Goal: Find specific page/section: Find specific page/section

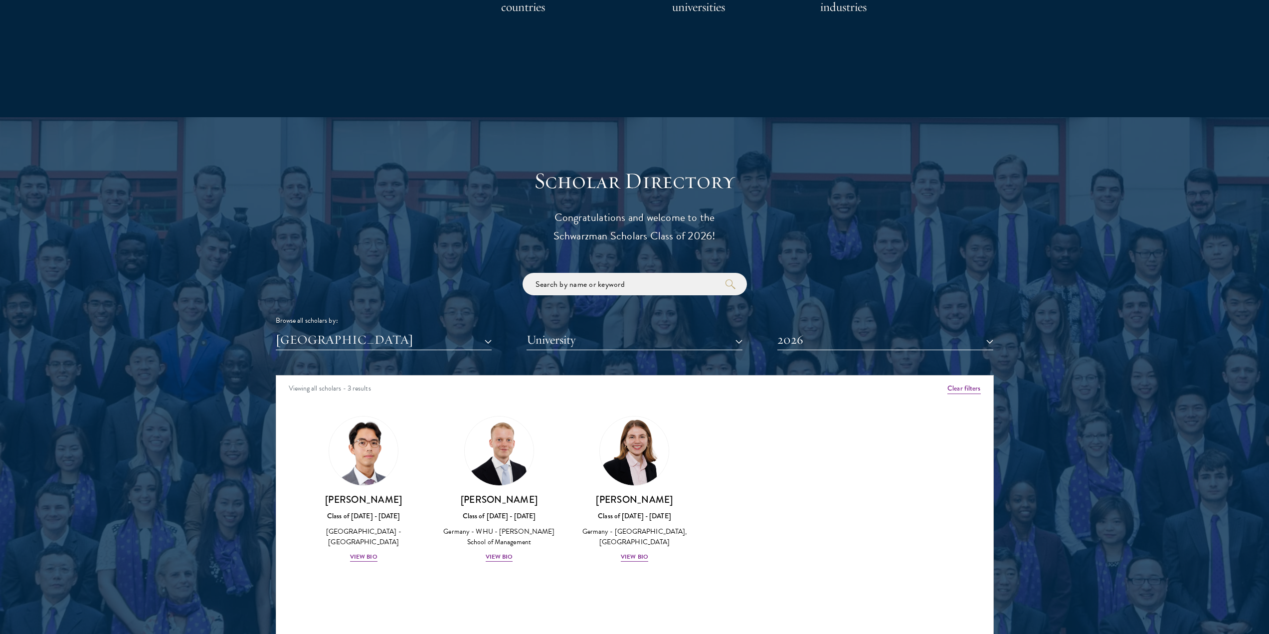
scroll to position [997, 0]
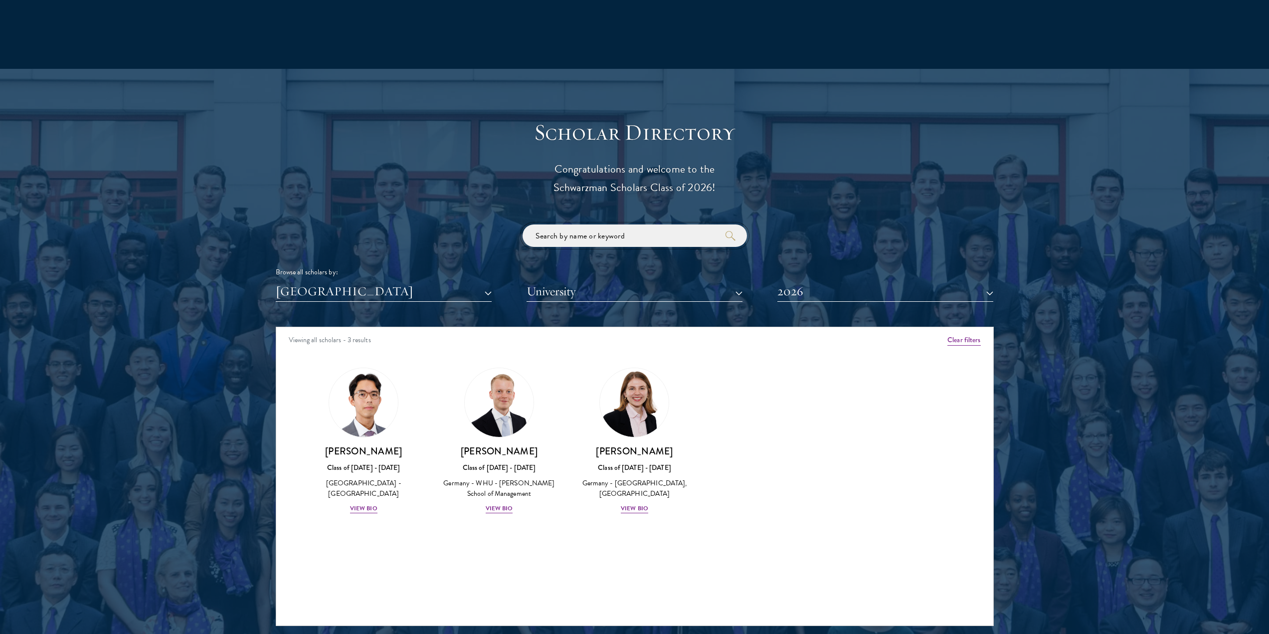
click at [574, 232] on input "search" at bounding box center [634, 235] width 224 height 22
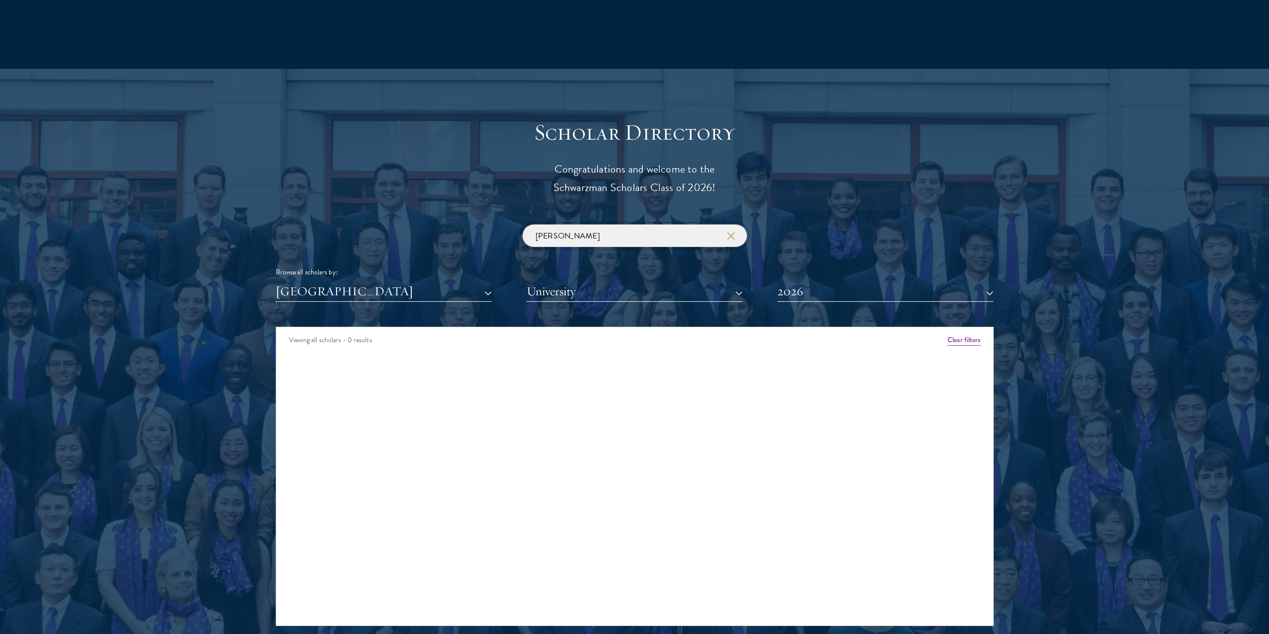
type input "[PERSON_NAME]"
click at [461, 286] on button "[GEOGRAPHIC_DATA]" at bounding box center [384, 291] width 216 height 20
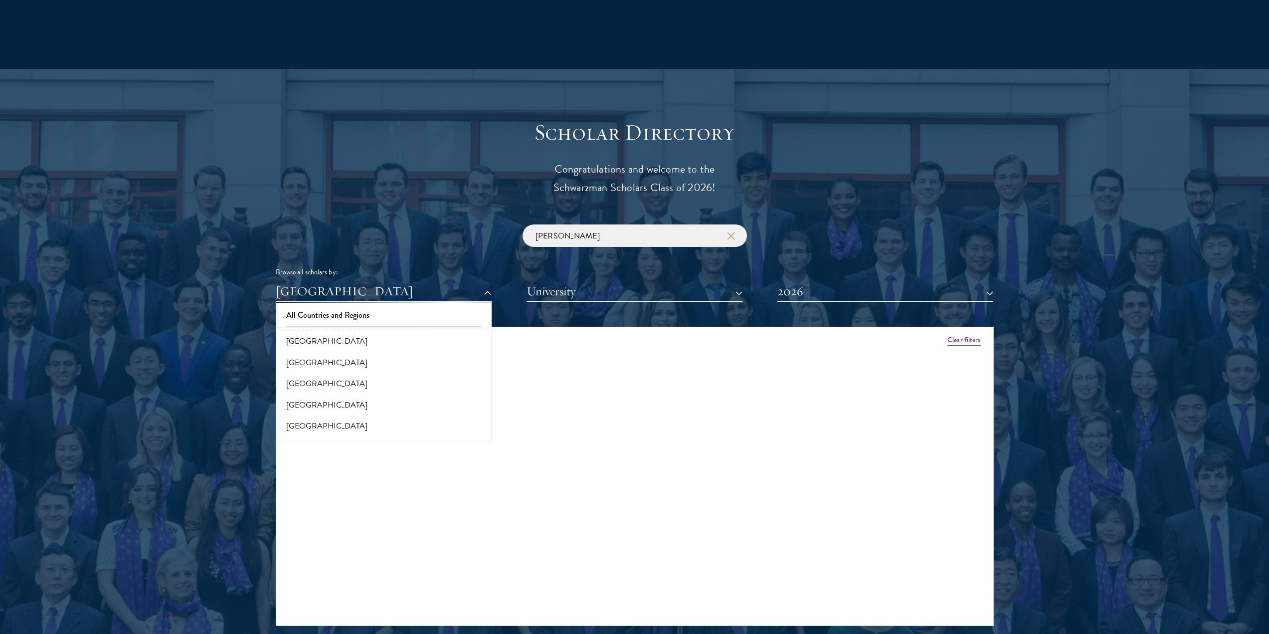
click at [402, 312] on button "All Countries and Regions" at bounding box center [384, 315] width 210 height 21
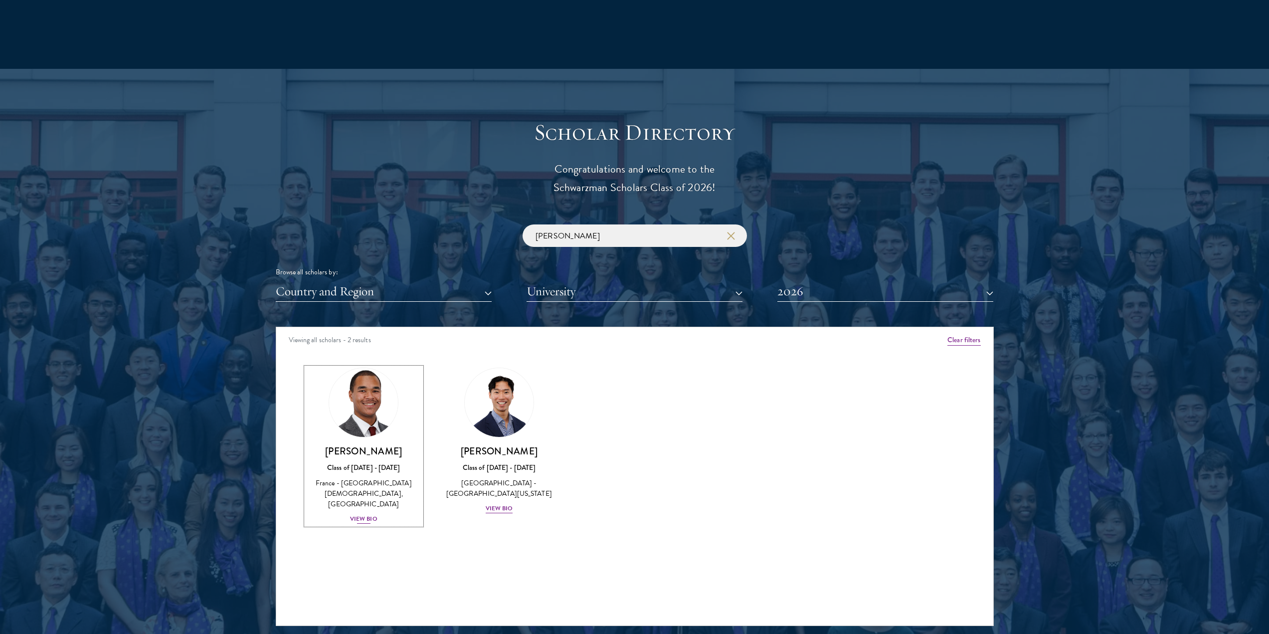
click at [362, 398] on img at bounding box center [363, 402] width 76 height 76
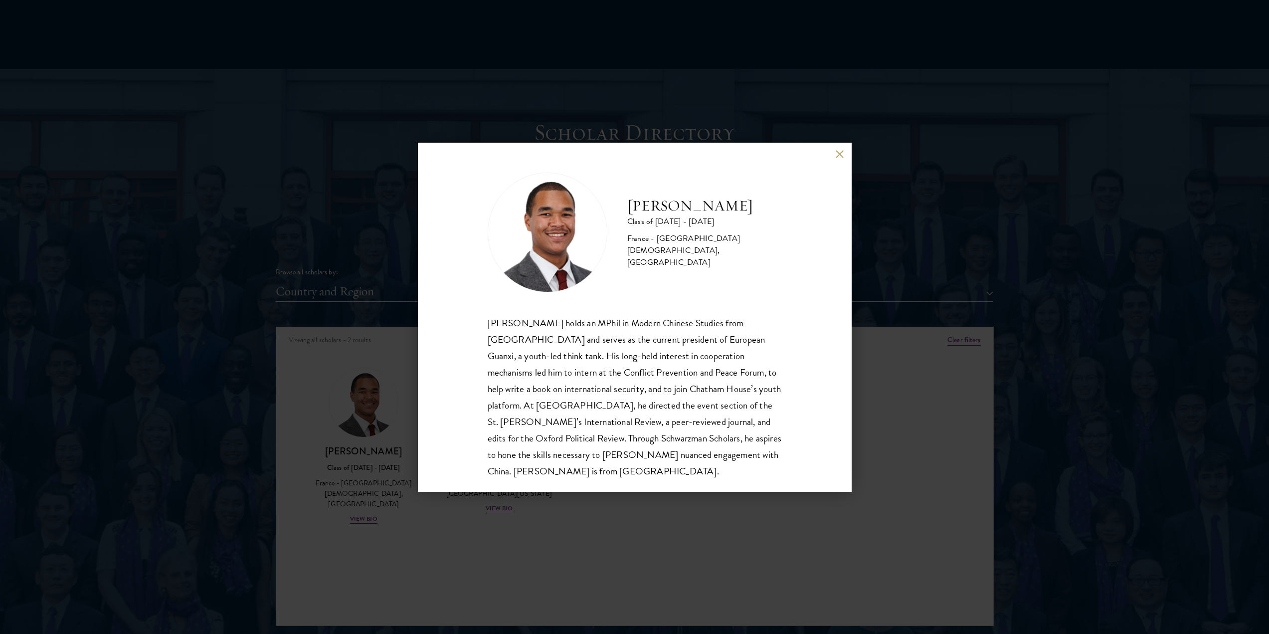
scroll to position [1, 0]
click at [837, 158] on button at bounding box center [839, 154] width 8 height 8
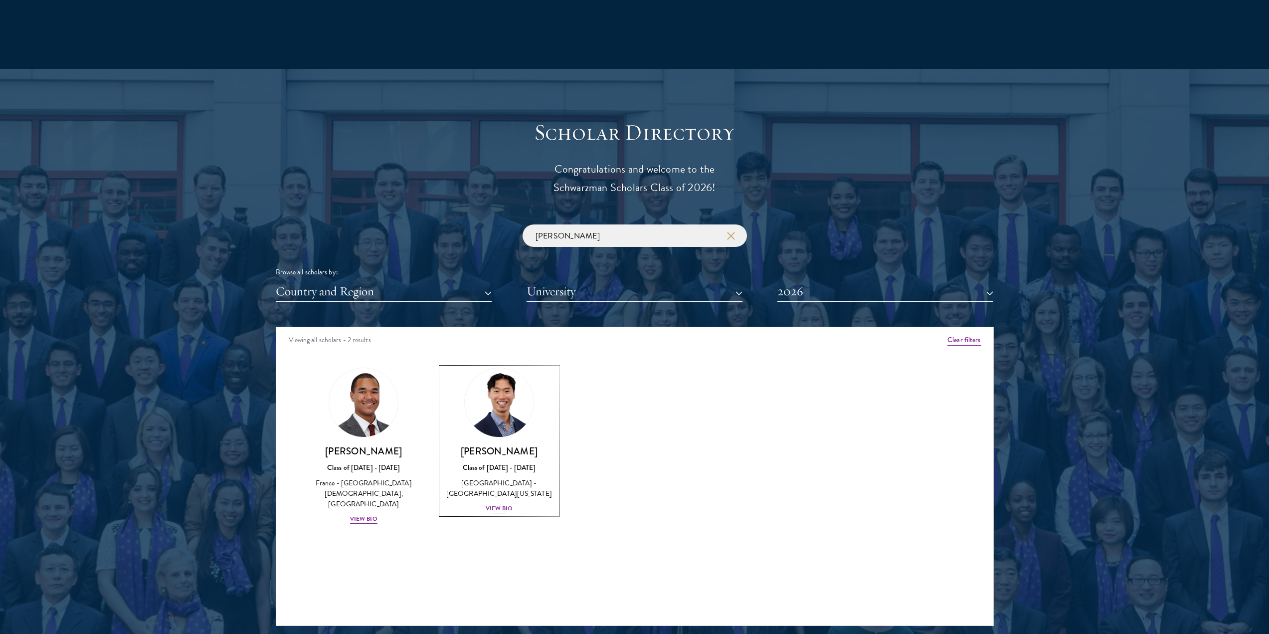
click at [508, 419] on img at bounding box center [499, 402] width 76 height 76
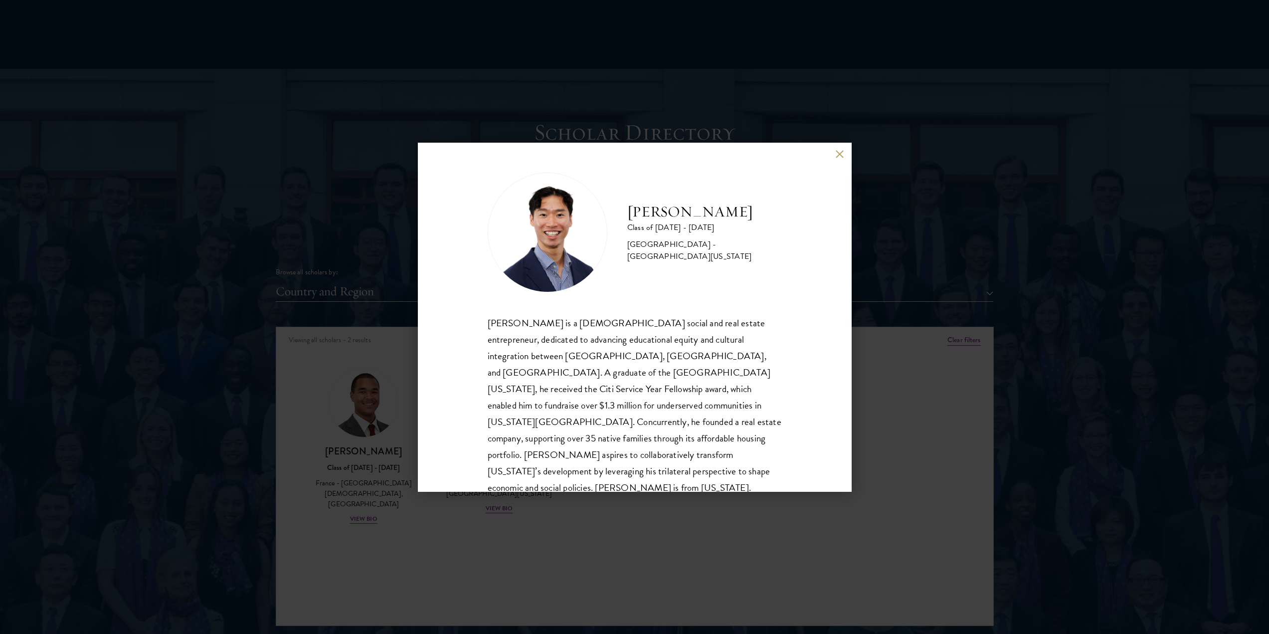
click at [834, 154] on div "[PERSON_NAME] Class of [DATE] - [DATE] [GEOGRAPHIC_DATA] - [GEOGRAPHIC_DATA][US…" at bounding box center [635, 317] width 434 height 349
click at [834, 158] on div "[PERSON_NAME] Class of [DATE] - [DATE] [GEOGRAPHIC_DATA] - [GEOGRAPHIC_DATA][US…" at bounding box center [635, 317] width 434 height 349
click at [841, 157] on button at bounding box center [839, 154] width 8 height 8
